Goal: Register for event/course

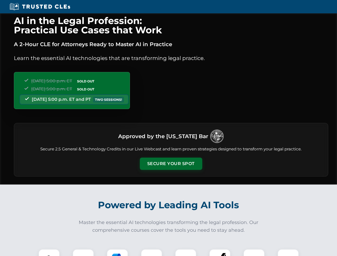
click at [171, 164] on button "Secure Your Spot" at bounding box center [171, 163] width 62 height 12
click at [49, 252] on img at bounding box center [48, 259] width 15 height 15
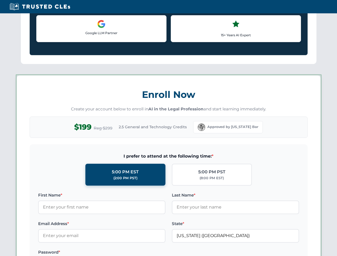
click at [117, 252] on label "Password *" at bounding box center [101, 252] width 127 height 6
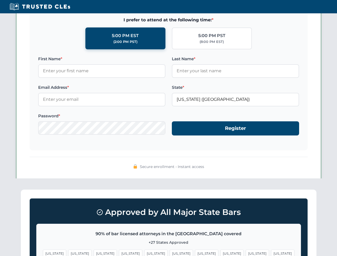
click at [245, 252] on span "[US_STATE]" at bounding box center [256, 253] width 23 height 8
